Goal: Obtain resource: Obtain resource

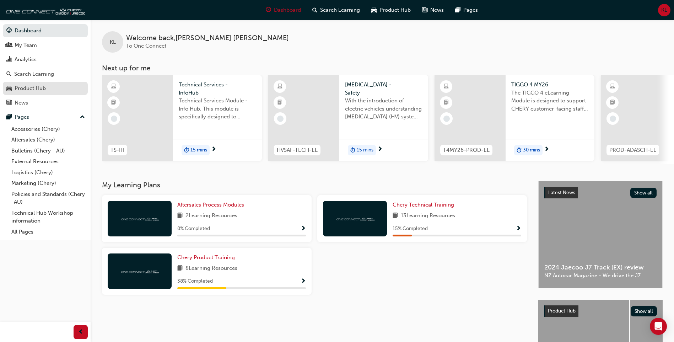
click at [33, 88] on div "Product Hub" at bounding box center [30, 88] width 31 height 8
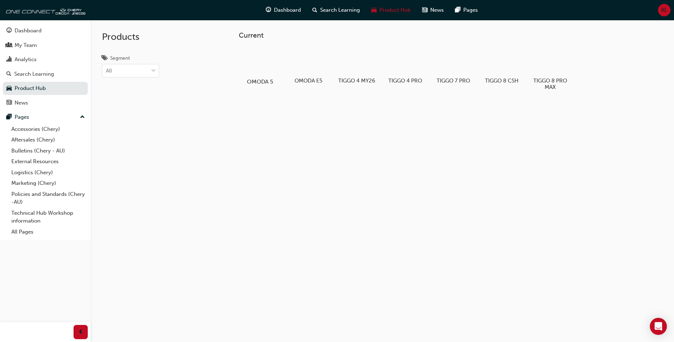
click at [260, 50] on div at bounding box center [260, 61] width 39 height 28
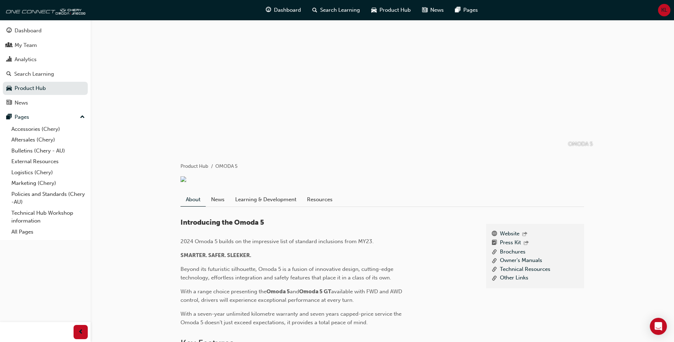
scroll to position [142, 0]
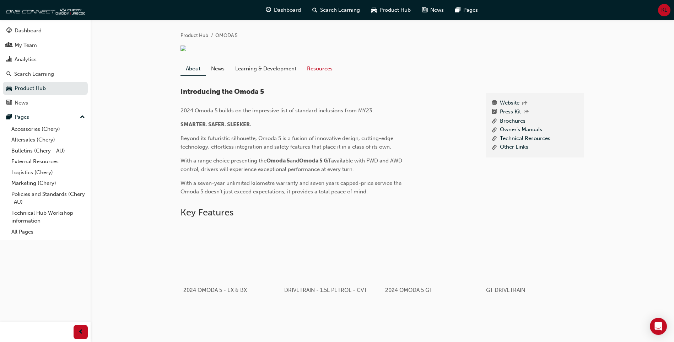
click at [312, 75] on link "Resources" at bounding box center [320, 69] width 36 height 14
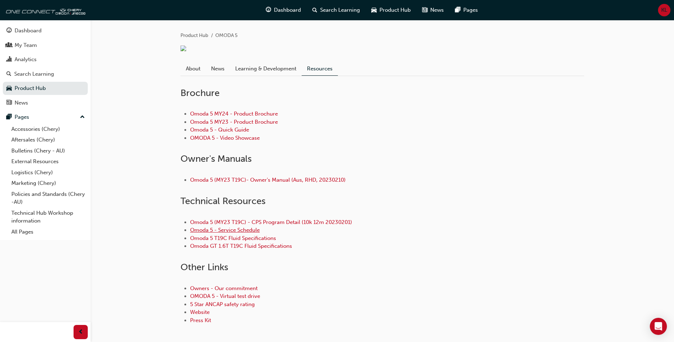
click at [240, 233] on link "Omoda 5 - Service Schedule" at bounding box center [225, 230] width 70 height 6
